Goal: Task Accomplishment & Management: Manage account settings

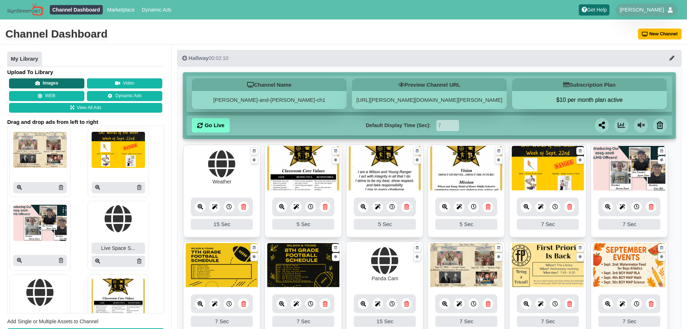
click at [52, 87] on button "Images" at bounding box center [46, 83] width 75 height 10
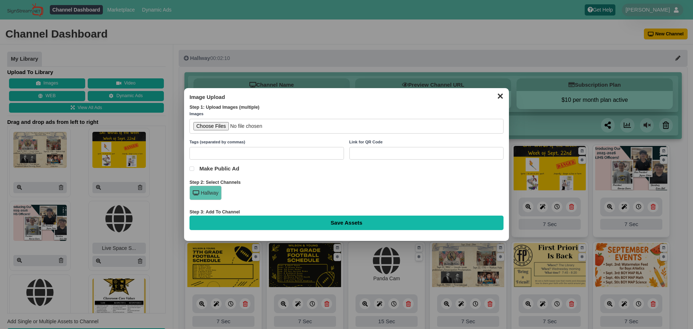
click at [205, 124] on input "file" at bounding box center [346, 126] width 314 height 15
type input "C:\fakepath\Weekly Attendance Data.png"
click at [357, 226] on input "Save Assets" at bounding box center [346, 222] width 314 height 14
type input "Saving..."
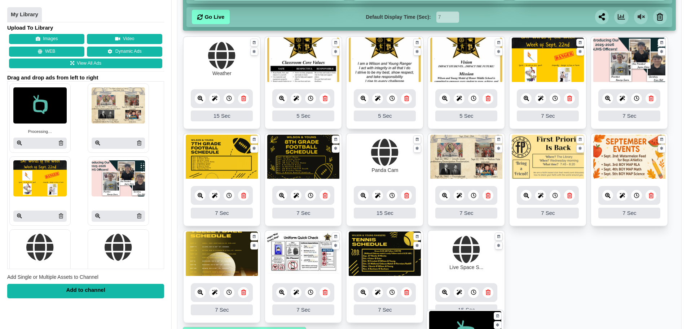
scroll to position [130, 0]
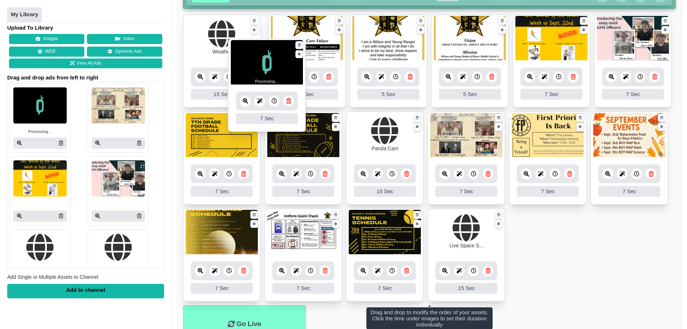
drag, startPoint x: 204, startPoint y: 172, endPoint x: 249, endPoint y: 66, distance: 114.9
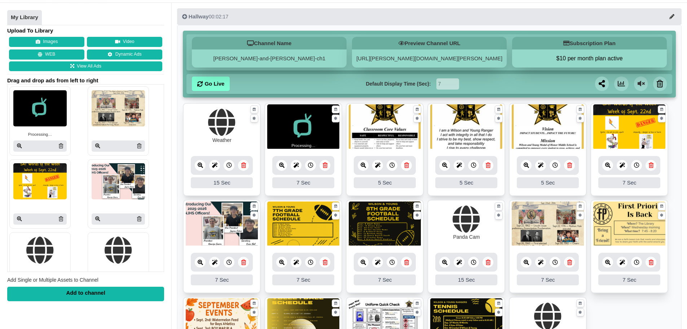
scroll to position [167, 0]
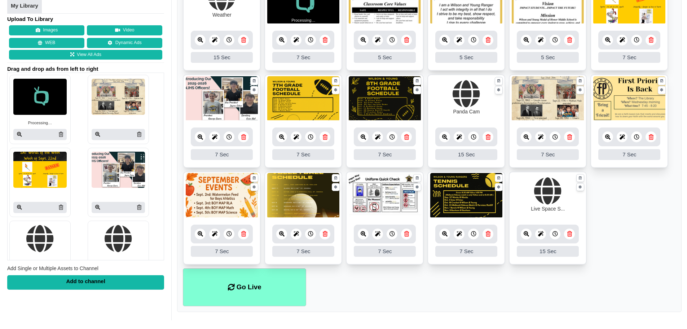
click at [260, 309] on div "Drag and drop to modify the order of your assets. Click the time to set their d…" at bounding box center [430, 145] width 504 height 334
click at [272, 285] on li "Go Live" at bounding box center [244, 287] width 123 height 38
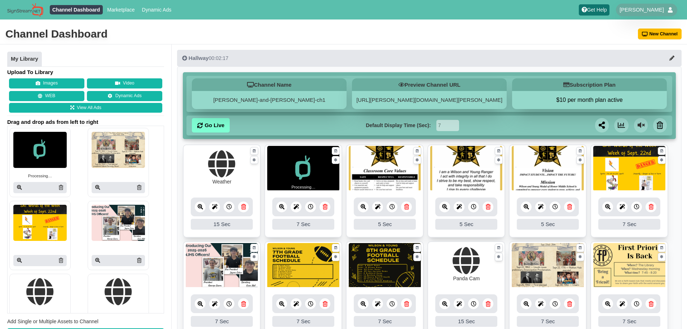
click at [51, 148] on img at bounding box center [39, 150] width 53 height 36
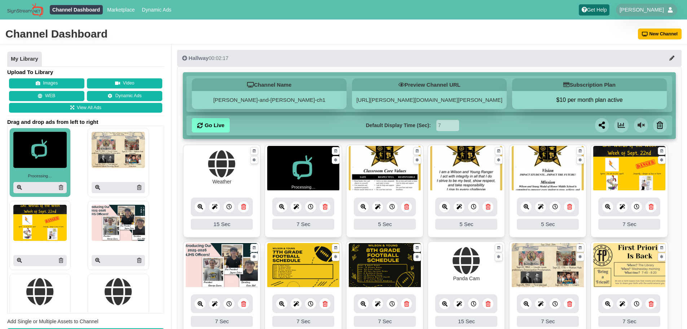
click at [283, 210] on link at bounding box center [281, 206] width 11 height 11
click at [282, 207] on icon at bounding box center [281, 206] width 5 height 5
click at [21, 185] on icon at bounding box center [19, 187] width 5 height 5
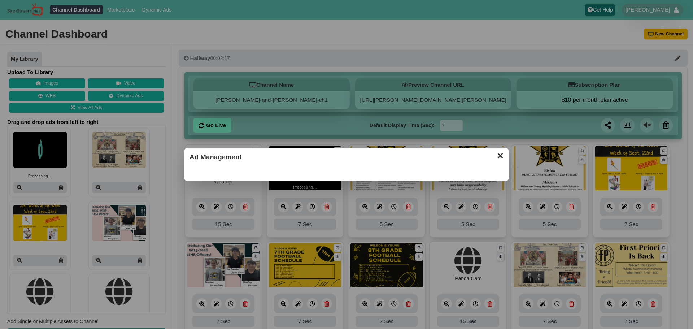
click at [497, 156] on button "✕" at bounding box center [500, 154] width 14 height 11
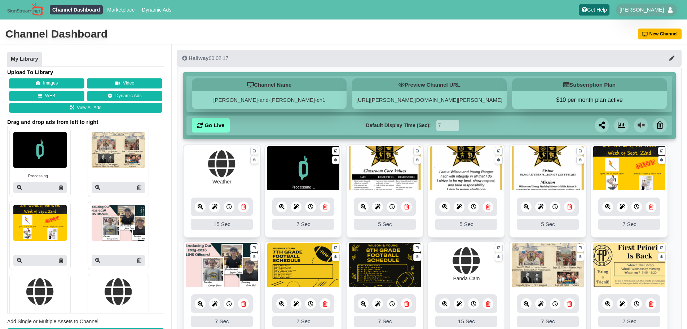
click at [336, 148] on link at bounding box center [336, 151] width 8 height 8
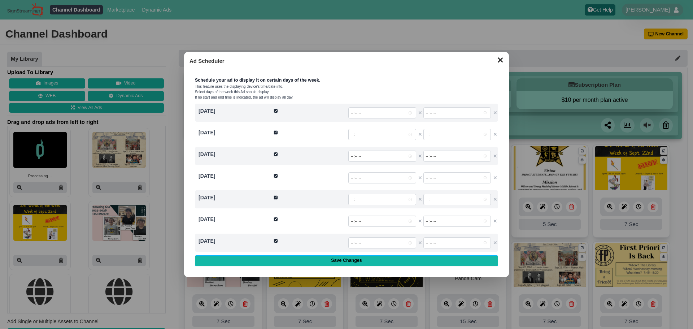
click at [495, 60] on button "✕" at bounding box center [500, 59] width 14 height 11
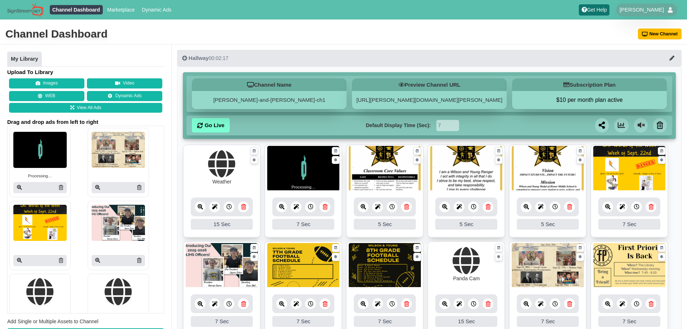
click at [327, 166] on img at bounding box center [303, 168] width 72 height 45
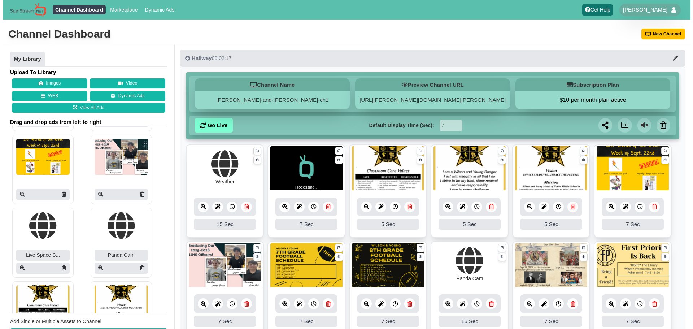
scroll to position [144, 0]
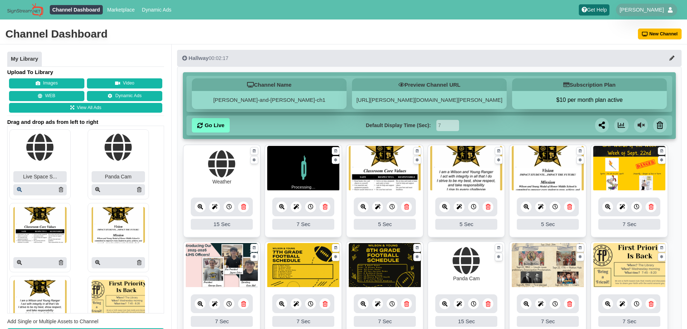
click at [18, 188] on icon at bounding box center [19, 189] width 5 height 5
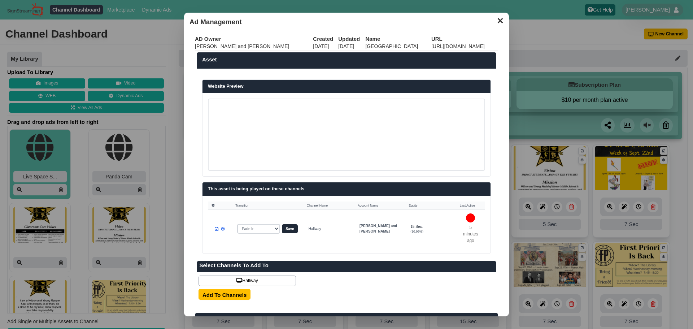
click at [431, 44] on td "[URL][DOMAIN_NAME]" at bounding box center [464, 47] width 67 height 8
drag, startPoint x: 418, startPoint y: 44, endPoint x: 422, endPoint y: 45, distance: 4.5
click at [431, 45] on td "[URL][DOMAIN_NAME]" at bounding box center [464, 47] width 67 height 8
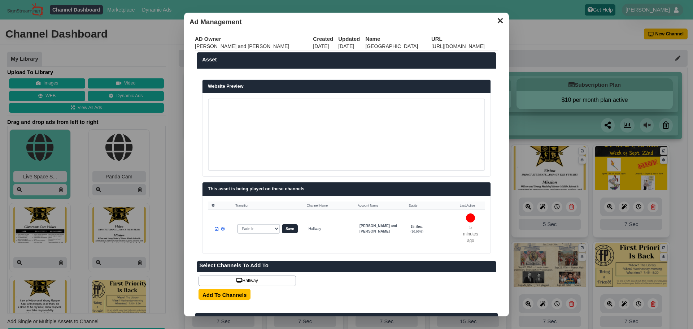
click at [431, 48] on td "[URL][DOMAIN_NAME]" at bounding box center [464, 47] width 67 height 8
click at [431, 49] on td "https://www.youtube.com/embed/j84rspGVBLg?autoplay=1&mute=1" at bounding box center [464, 47] width 67 height 8
click at [431, 47] on td "https://www.youtube.com/embed/j84rspGVBLg?autoplay=1&mute=1" at bounding box center [464, 47] width 67 height 8
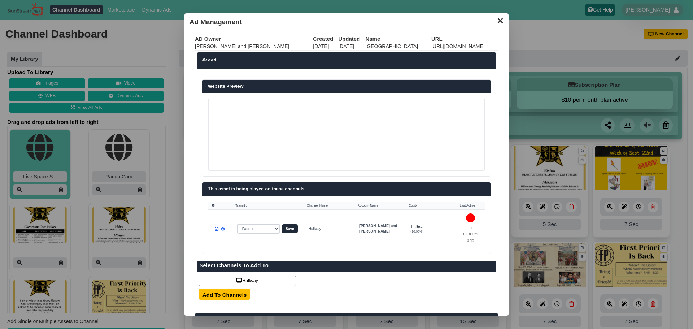
click at [431, 47] on td "https://www.youtube.com/embed/j84rspGVBLg?autoplay=1&mute=1" at bounding box center [464, 47] width 67 height 8
drag, startPoint x: 406, startPoint y: 47, endPoint x: 408, endPoint y: 42, distance: 5.0
click at [431, 42] on th "URL" at bounding box center [464, 38] width 67 height 7
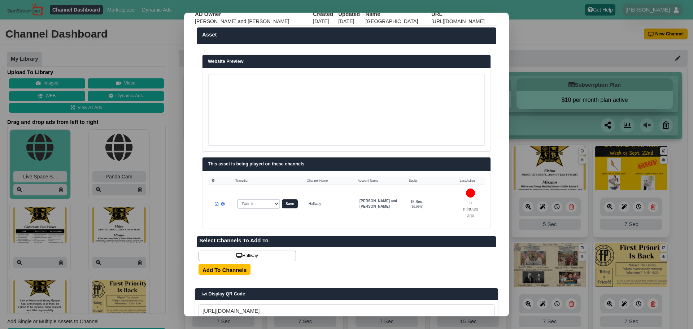
scroll to position [0, 0]
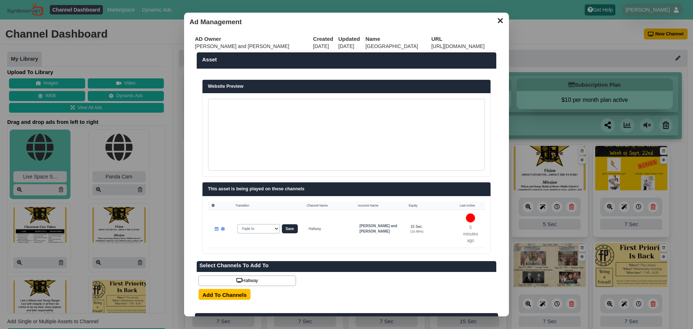
click at [431, 47] on td "https://www.youtube.com/embed/j84rspGVBLg?autoplay=1&mute=1" at bounding box center [464, 47] width 67 height 8
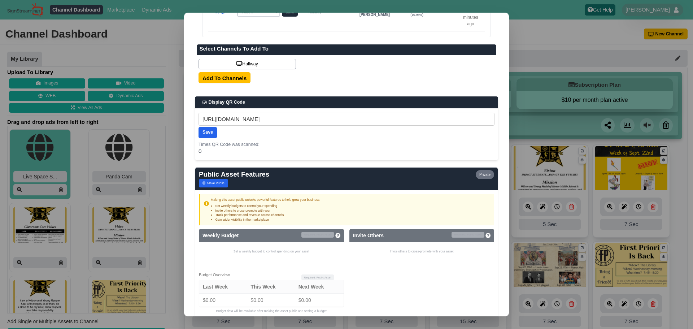
scroll to position [325, 0]
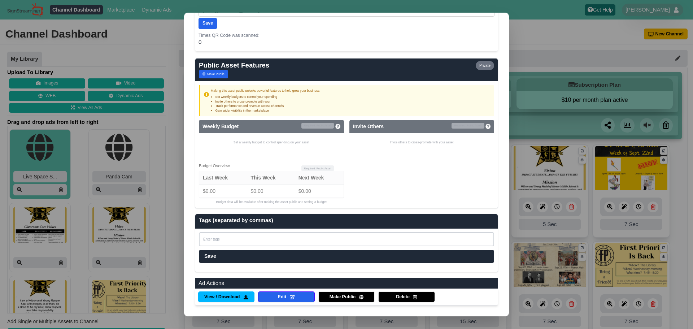
click at [289, 304] on ol "View / Download Edit Make Public Delete" at bounding box center [346, 296] width 303 height 17
click at [291, 297] on icon at bounding box center [292, 297] width 5 height 5
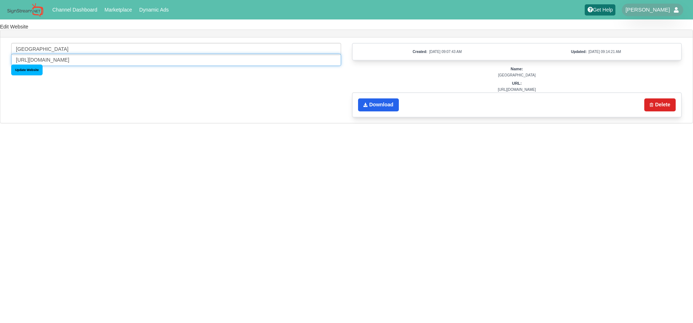
click at [99, 57] on input "[URL][DOMAIN_NAME]" at bounding box center [176, 60] width 330 height 12
paste input "yf5cEJULZXk"
type input "[URL][DOMAIN_NAME]"
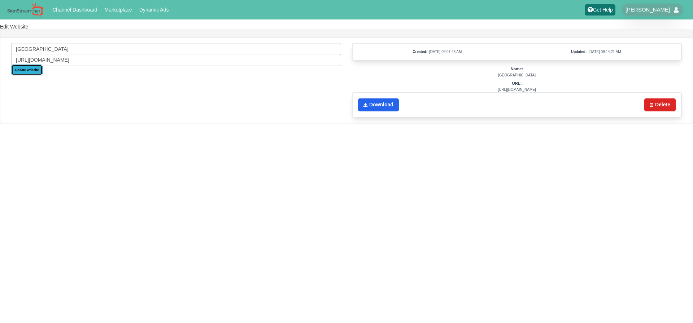
click at [35, 74] on input "Update Website" at bounding box center [26, 70] width 31 height 11
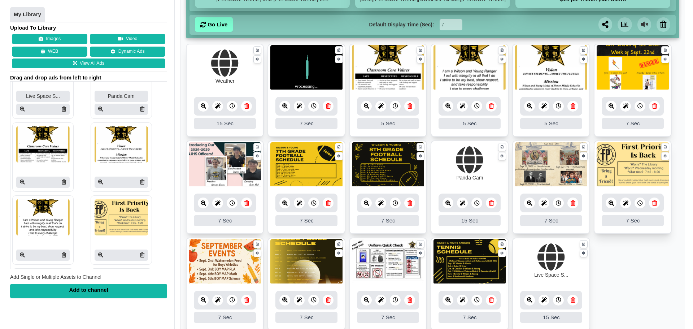
scroll to position [167, 0]
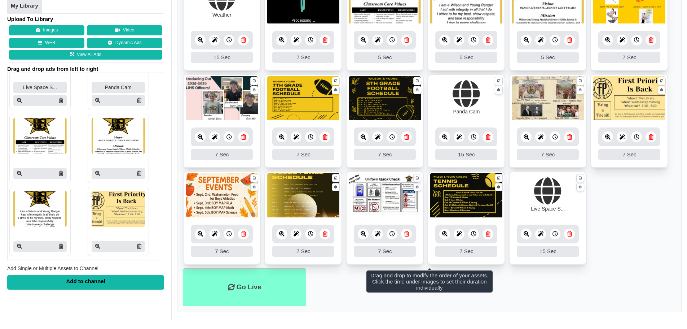
click at [525, 233] on icon at bounding box center [526, 233] width 5 height 5
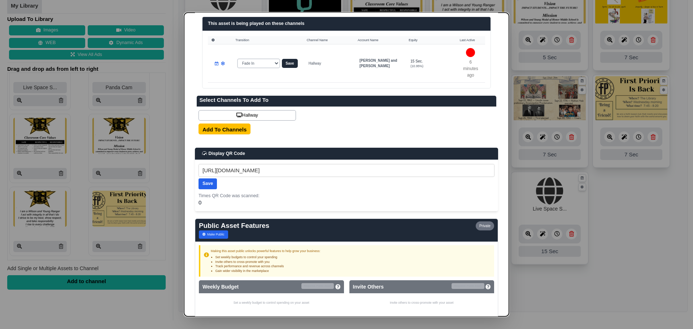
scroll to position [180, 0]
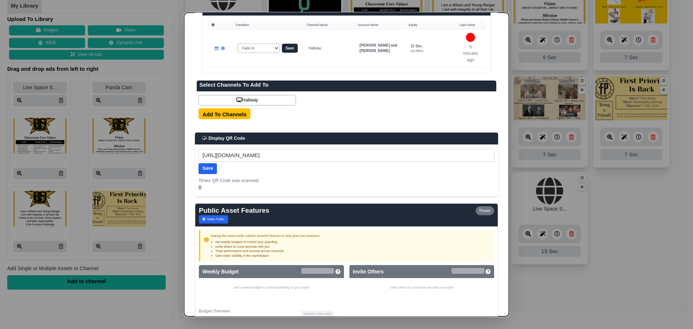
click at [353, 146] on div "Link for QR Code [URL][DOMAIN_NAME] Save Times QR Code was scanned: 0" at bounding box center [346, 170] width 303 height 52
click at [355, 153] on input "[URL][DOMAIN_NAME]" at bounding box center [346, 155] width 296 height 13
click at [356, 187] on div "Link for QR Code Save Times QR Code was scanned: 0" at bounding box center [346, 170] width 303 height 52
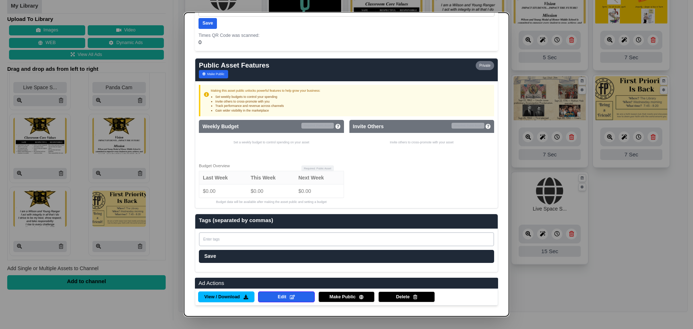
scroll to position [109, 0]
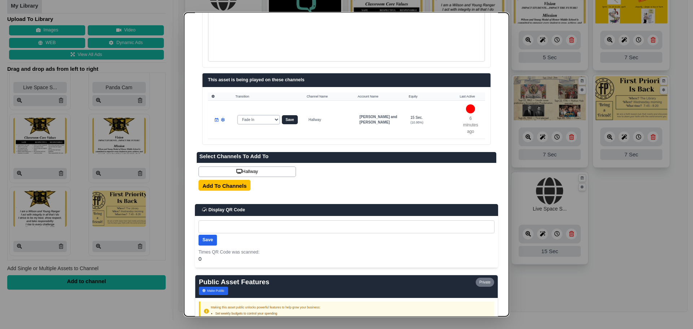
click at [381, 180] on div "Add To Channels" at bounding box center [346, 185] width 296 height 11
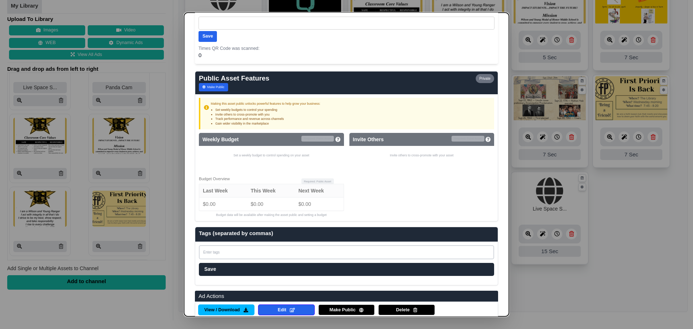
scroll to position [325, 0]
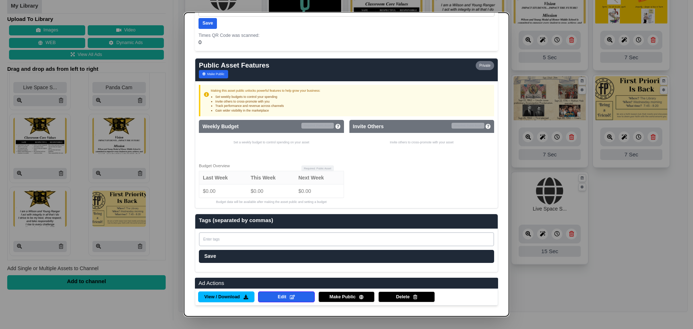
click at [520, 241] on dialog "✕ Ad Management AD Owner Created Updated Name URL [PERSON_NAME] and [PERSON_NAM…" at bounding box center [346, 164] width 693 height 329
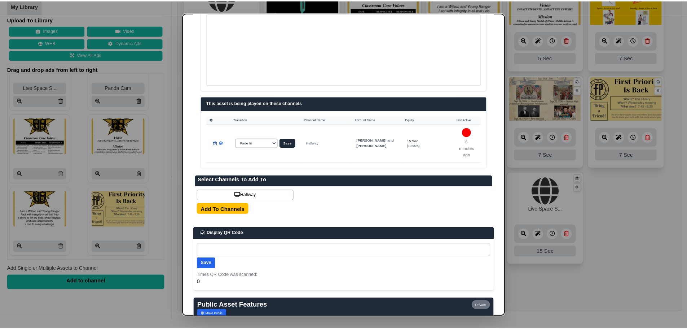
scroll to position [1, 0]
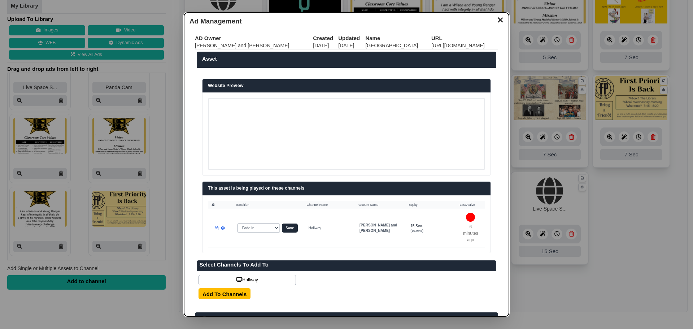
click at [494, 19] on button "✕" at bounding box center [500, 19] width 14 height 11
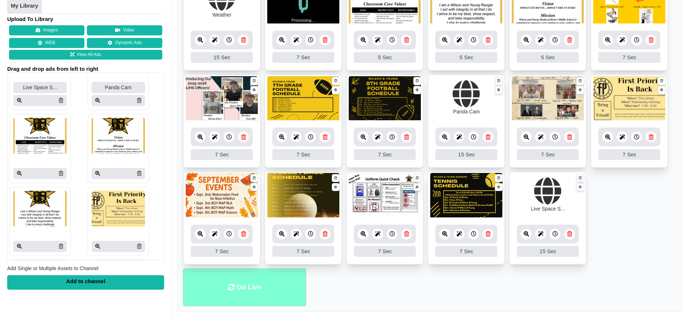
click at [258, 281] on li "Go Live" at bounding box center [244, 287] width 123 height 38
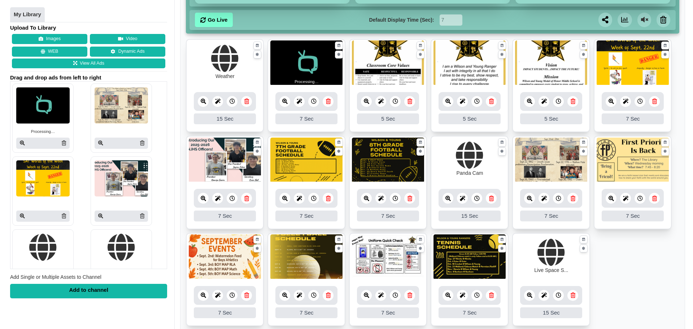
scroll to position [108, 0]
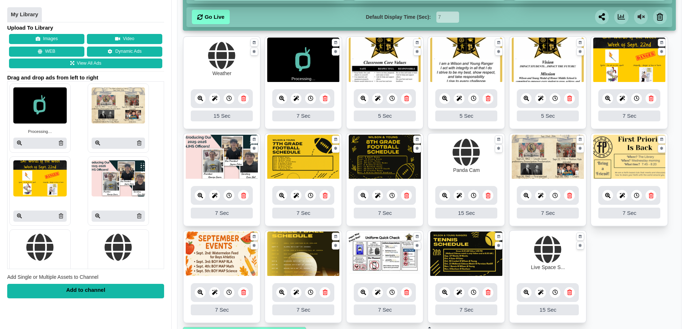
click at [448, 197] on link at bounding box center [445, 195] width 11 height 11
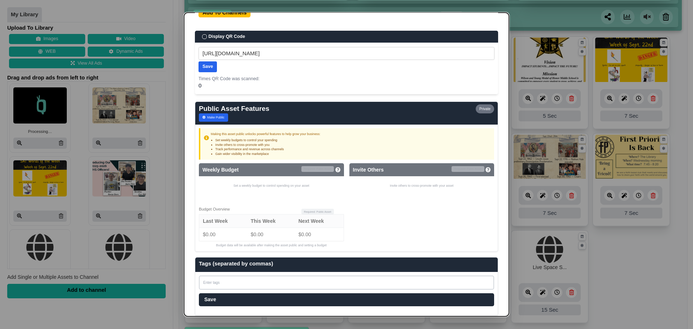
scroll to position [325, 0]
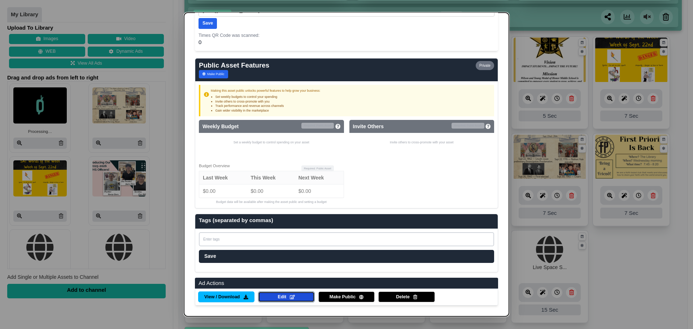
click at [297, 293] on link "Edit" at bounding box center [286, 296] width 57 height 11
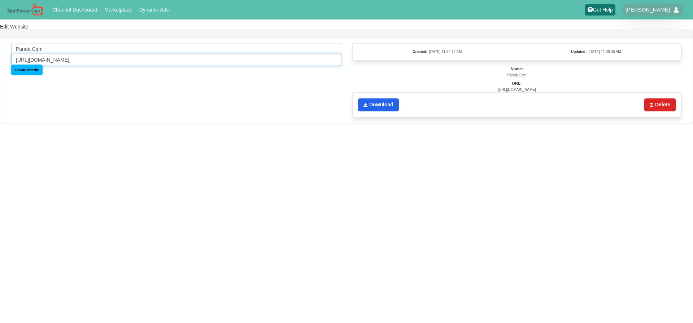
click at [104, 59] on input "[URL][DOMAIN_NAME]" at bounding box center [176, 60] width 330 height 12
paste input "bPDEABL0Nbg"
type input "[URL][DOMAIN_NAME]"
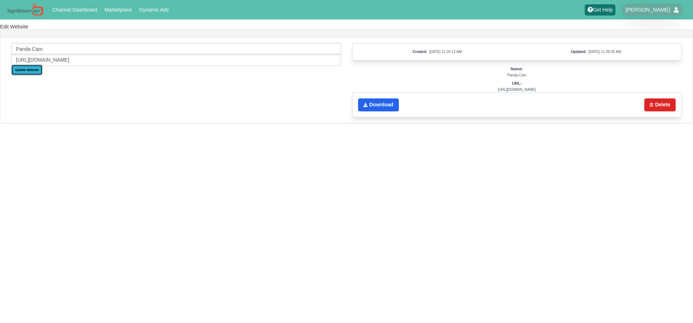
click at [20, 72] on input "Update Website" at bounding box center [26, 70] width 31 height 11
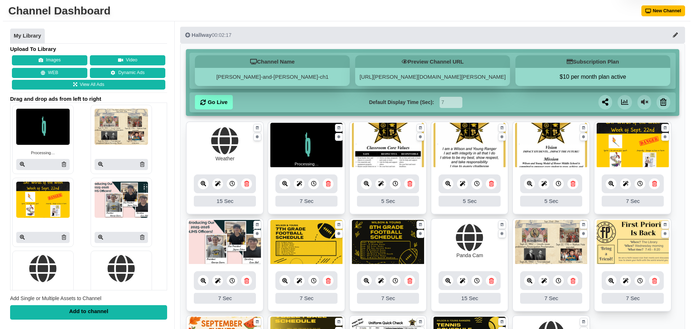
scroll to position [36, 0]
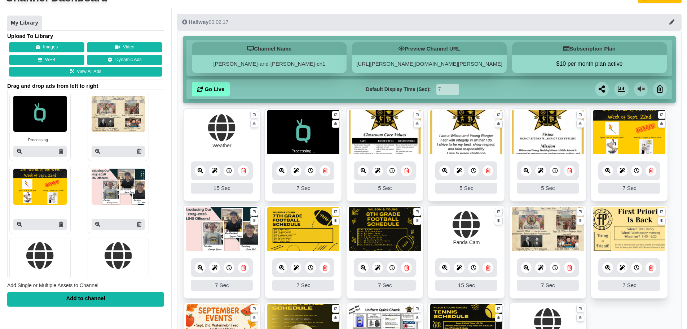
click at [447, 266] on icon at bounding box center [444, 267] width 5 height 5
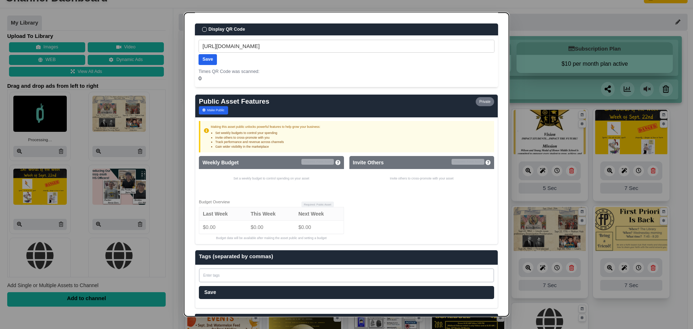
scroll to position [325, 0]
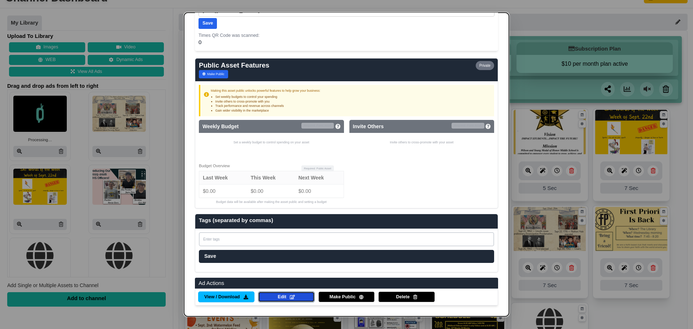
click at [265, 296] on link "Edit" at bounding box center [286, 296] width 57 height 11
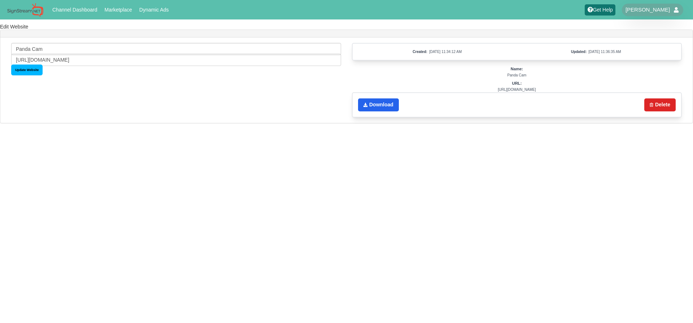
click at [44, 49] on input "Panda Cam" at bounding box center [176, 49] width 330 height 12
type input "Mars Pygmy Hippo"
click at [39, 68] on input "Update Website" at bounding box center [26, 70] width 31 height 11
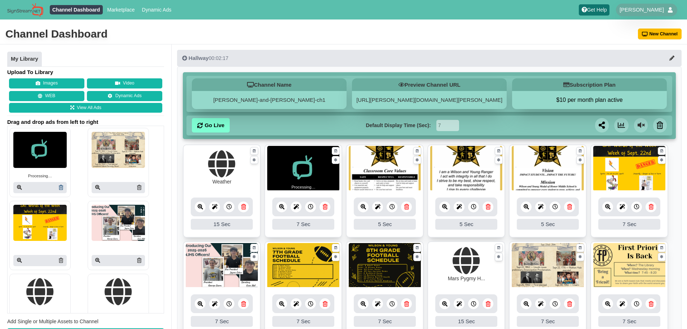
click at [59, 187] on icon at bounding box center [61, 187] width 4 height 5
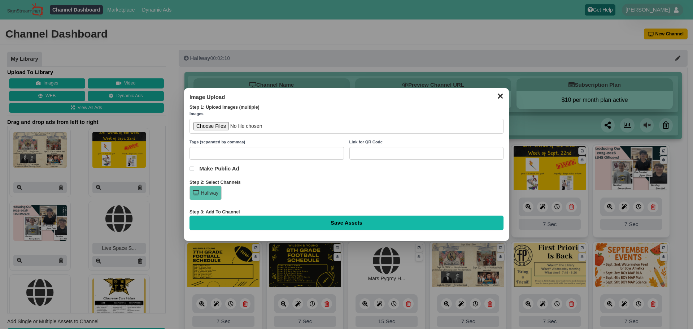
click at [212, 125] on input "file" at bounding box center [346, 126] width 314 height 15
type input "C:\fakepath\Weekly Attendance Data-1.png"
click at [310, 217] on input "Save Assets" at bounding box center [346, 222] width 314 height 14
type input "Saving..."
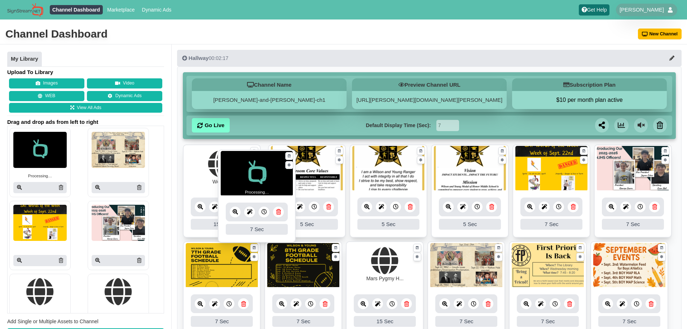
drag, startPoint x: 219, startPoint y: 187, endPoint x: 254, endPoint y: 192, distance: 35.4
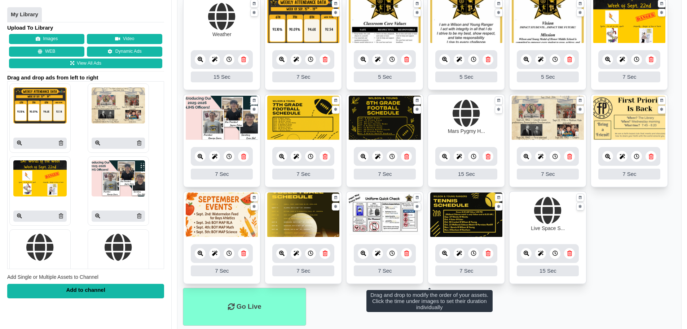
scroll to position [167, 0]
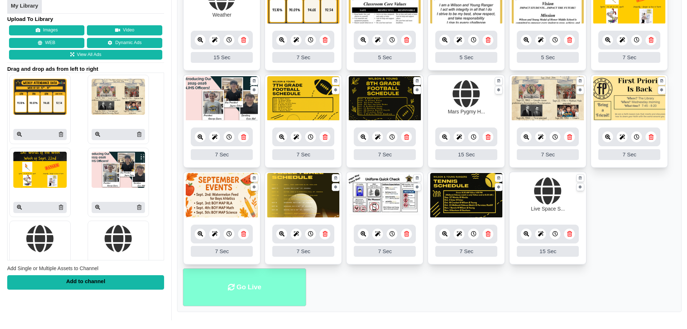
click at [289, 284] on li "Go Live" at bounding box center [244, 287] width 123 height 38
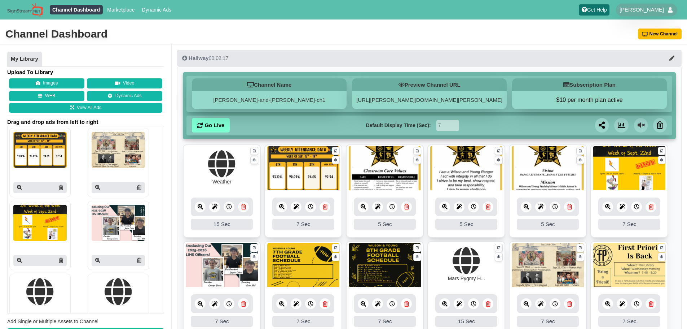
click at [317, 188] on img at bounding box center [303, 168] width 72 height 45
click at [277, 208] on link at bounding box center [281, 206] width 11 height 11
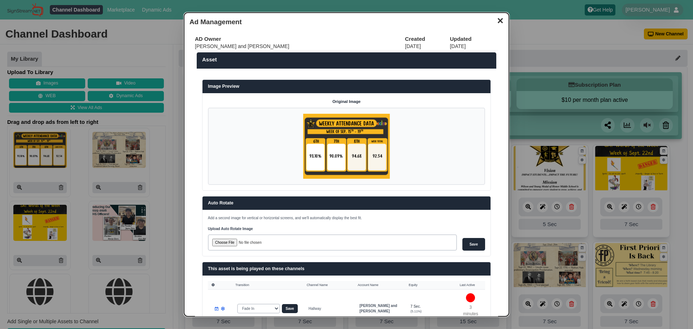
click at [564, 195] on dialog "✕ Ad Management AD Owner Created Updated Wilson and Young 09/23/25 09/23/25 Ass…" at bounding box center [346, 164] width 693 height 329
click at [493, 19] on button "✕" at bounding box center [500, 19] width 14 height 11
